Goal: Task Accomplishment & Management: Complete application form

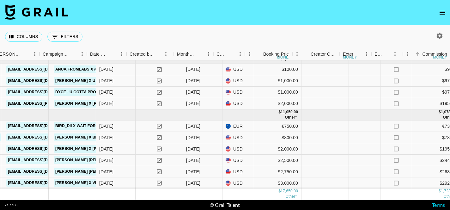
scroll to position [26, 344]
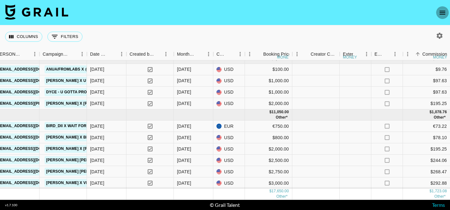
click at [443, 11] on icon "open drawer" at bounding box center [442, 13] width 6 height 4
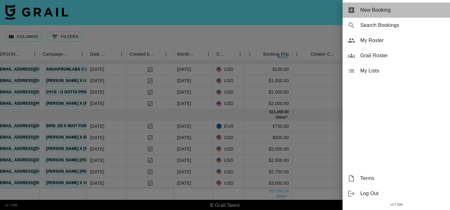
click at [387, 11] on span "New Booking" at bounding box center [402, 10] width 85 height 8
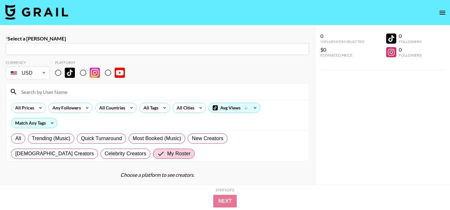
click at [53, 51] on input "text" at bounding box center [157, 48] width 296 height 7
paste input "[EMAIL_ADDRESS][DOMAIN_NAME]"
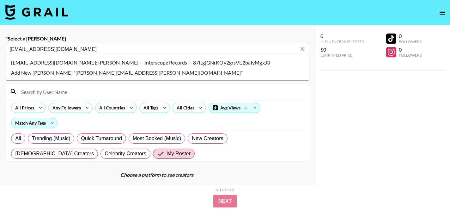
click at [109, 61] on li "jalee.banachoski@umusic.com: Jalee Banachoski -- Interscope Records -- 87ftgjGN…" at bounding box center [157, 62] width 303 height 10
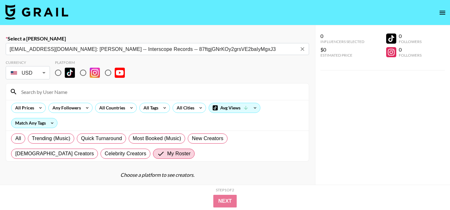
type input "jalee.banachoski@umusic.com: Jalee Banachoski -- Interscope Records -- 87ftgjGN…"
click at [58, 73] on input "radio" at bounding box center [57, 72] width 13 height 13
radio input "true"
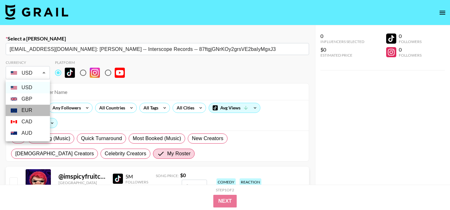
click at [26, 110] on li "EUR" at bounding box center [28, 110] width 44 height 11
type input "EUR"
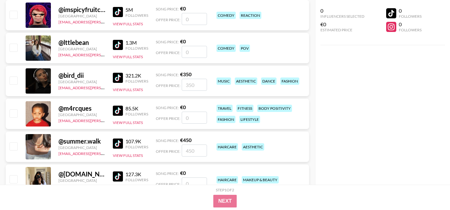
scroll to position [168, 0]
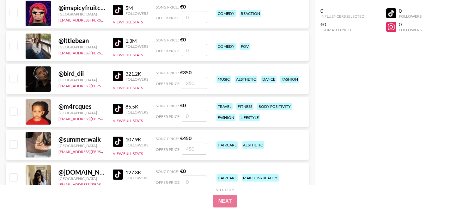
click at [190, 85] on input "number" at bounding box center [194, 83] width 25 height 12
type input "5"
checkbox input "true"
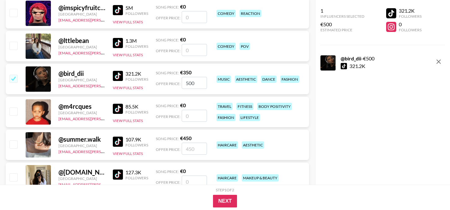
type input "500"
click at [225, 200] on button "Next" at bounding box center [225, 201] width 24 height 13
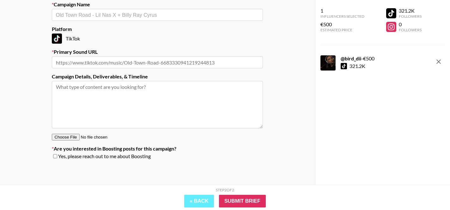
click at [83, 62] on input "text" at bounding box center [157, 62] width 211 height 12
paste input "https://www.tiktok.com/music/clich%C3%A9-sad-version-7521895151913486337"
type input "https://www.tiktok.com/music/clich%C3%A9-sad-version-7521895151913486337"
click at [82, 96] on textarea at bounding box center [157, 104] width 211 height 47
paste textarea "Creative: Create a lip sync video with Cliche (sad version), use text onscreen …"
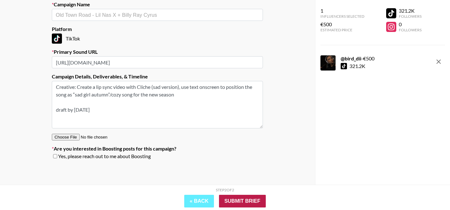
type textarea "Creative: Create a lip sync video with Cliche (sad version), use text onscreen …"
click at [245, 202] on input "Submit Brief" at bounding box center [242, 201] width 47 height 13
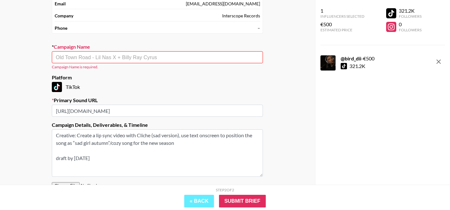
scroll to position [58, 0]
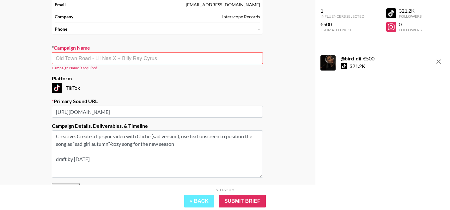
click at [104, 54] on div "​" at bounding box center [157, 58] width 211 height 12
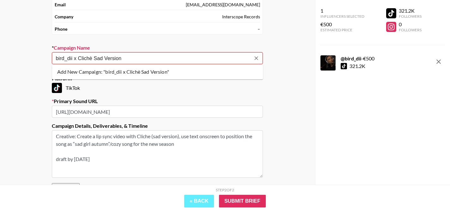
click at [114, 71] on li "Add New Campaign: "bird_dii x Clichè Sad Version"" at bounding box center [157, 72] width 211 height 10
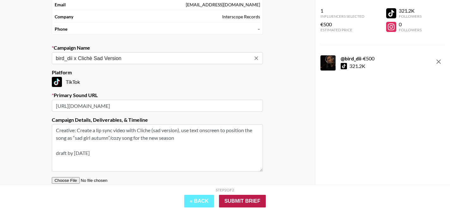
type input "bird_dii x Clichè Sad Version"
click at [246, 201] on input "Submit Brief" at bounding box center [242, 201] width 47 height 13
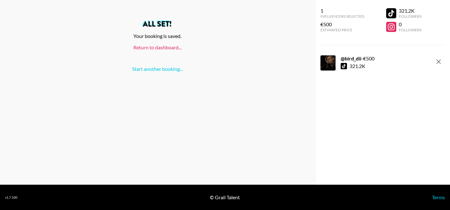
click at [160, 47] on link "Return to dashboard..." at bounding box center [157, 47] width 48 height 6
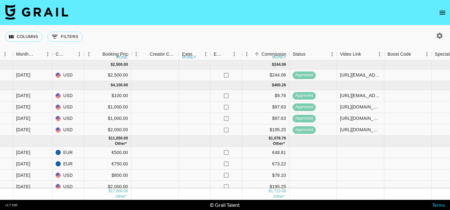
scroll to position [38, 505]
